Goal: Task Accomplishment & Management: Manage account settings

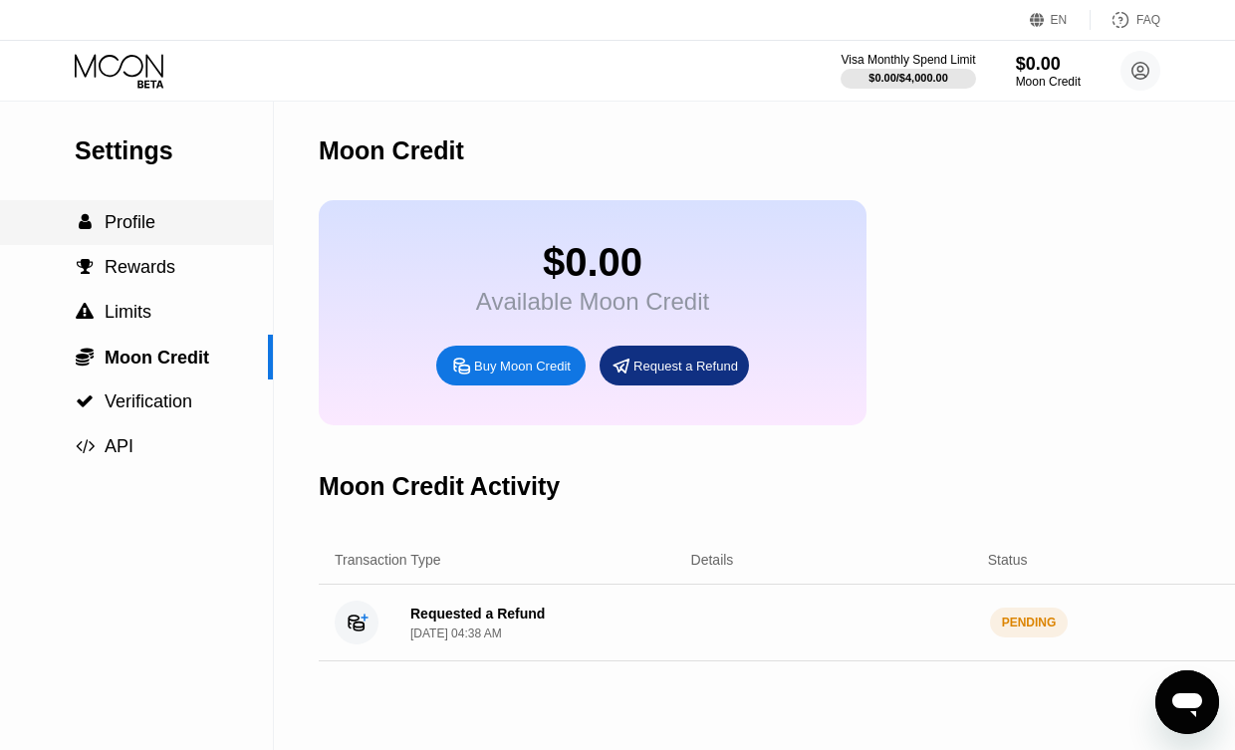
click at [137, 223] on span "Profile" at bounding box center [130, 222] width 51 height 20
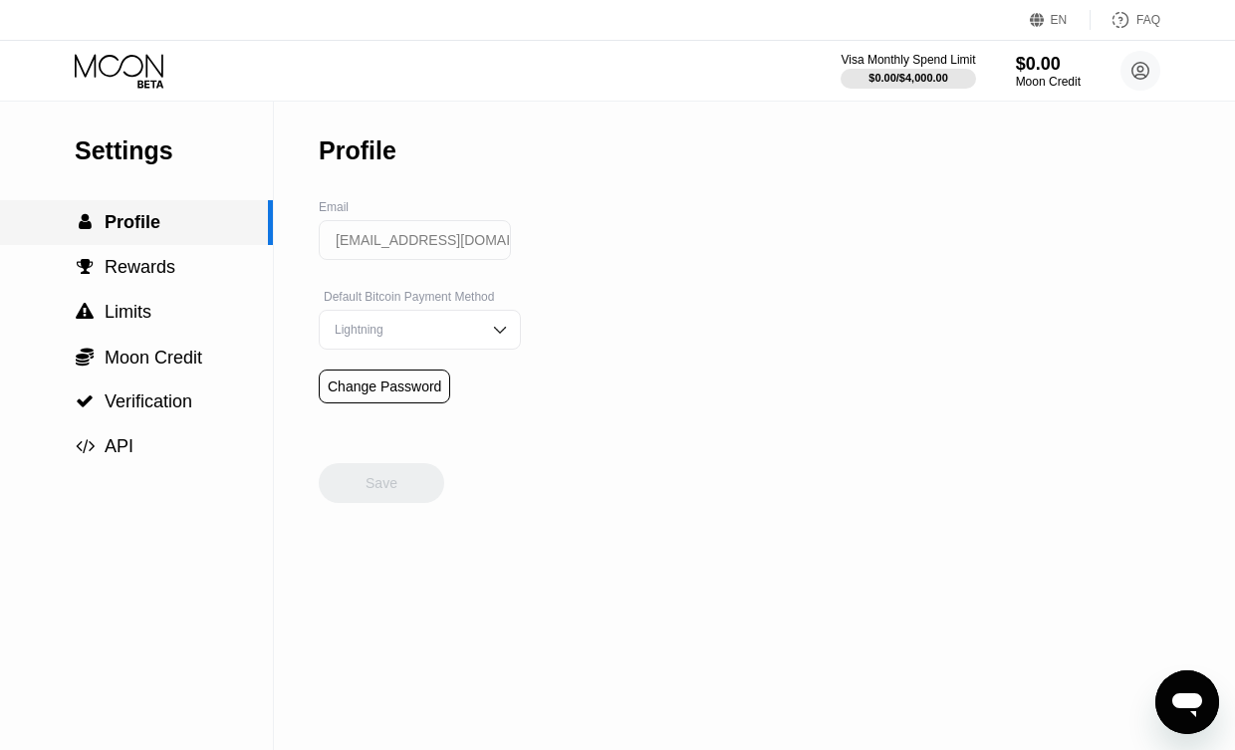
click at [137, 223] on span "Profile" at bounding box center [133, 222] width 56 height 20
click at [106, 152] on div "Settings" at bounding box center [174, 150] width 198 height 29
click at [124, 72] on icon at bounding box center [119, 65] width 89 height 23
